Goal: Transaction & Acquisition: Book appointment/travel/reservation

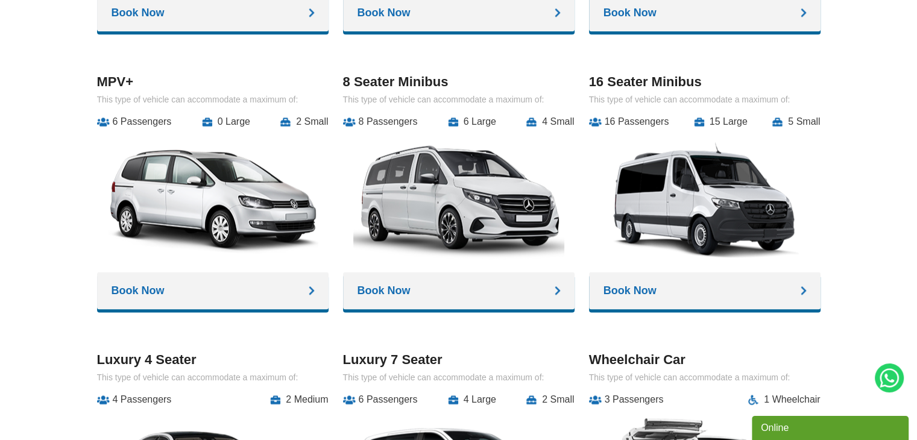
scroll to position [1664, 0]
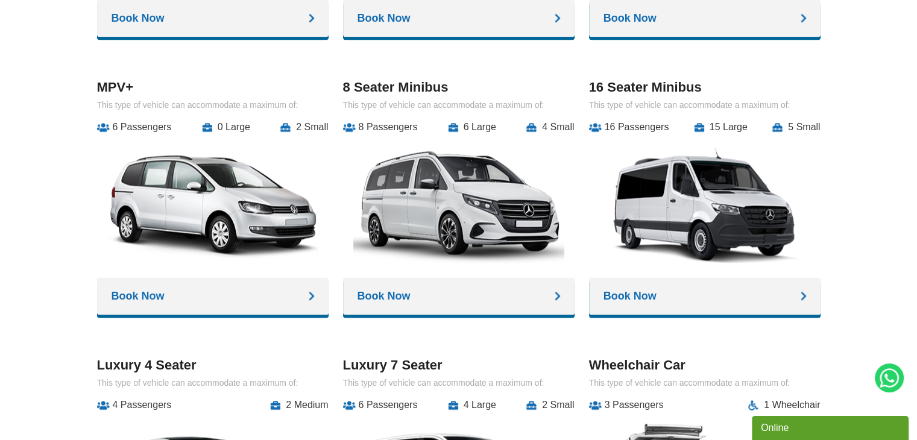
click at [469, 213] on img at bounding box center [458, 205] width 211 height 127
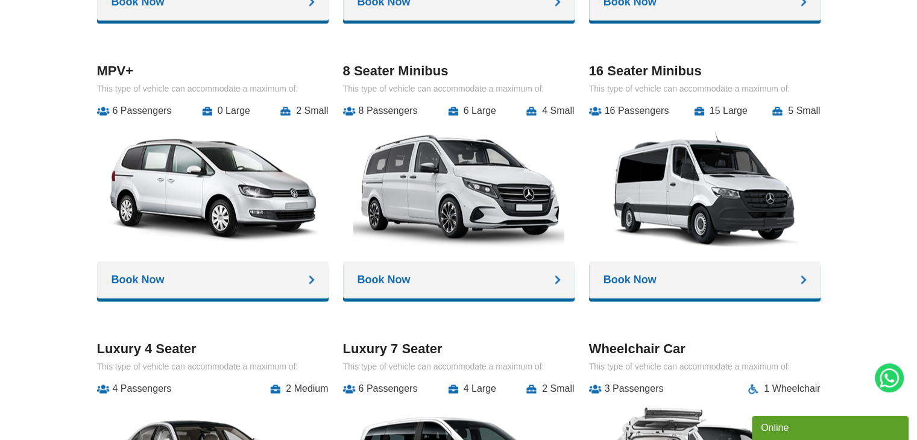
scroll to position [1680, 0]
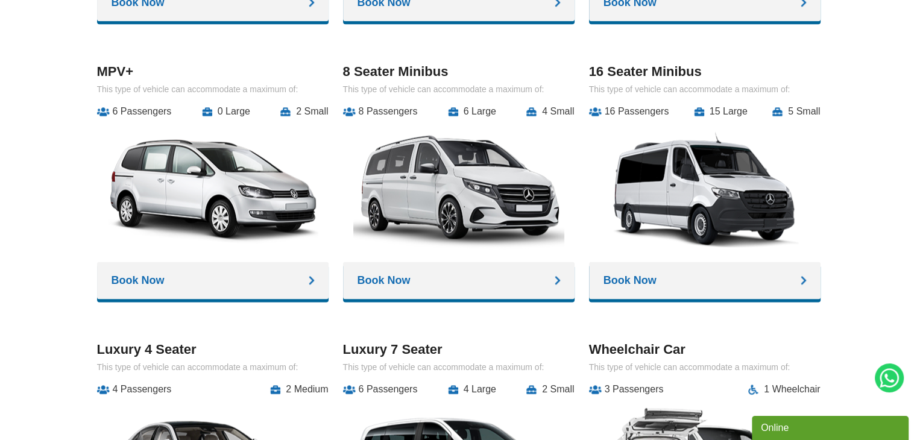
click at [400, 265] on link "Book Now" at bounding box center [459, 280] width 232 height 37
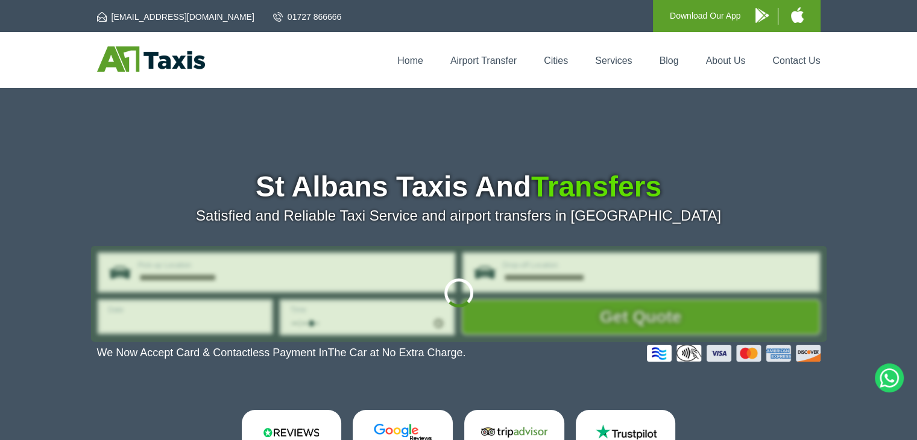
type input "**********"
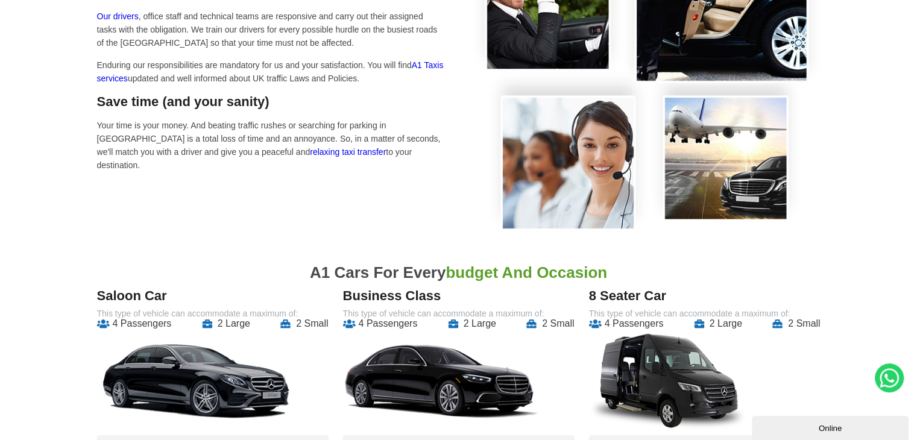
scroll to position [1003, 0]
